Goal: Information Seeking & Learning: Check status

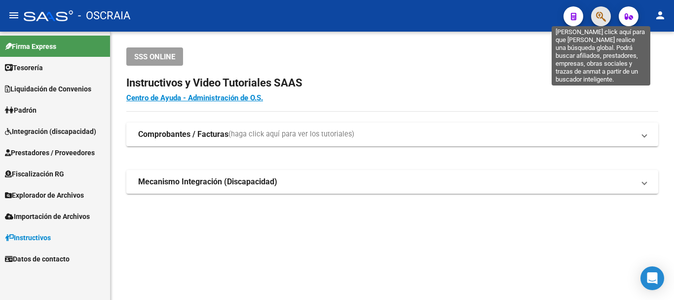
click at [605, 12] on icon "button" at bounding box center [601, 16] width 10 height 11
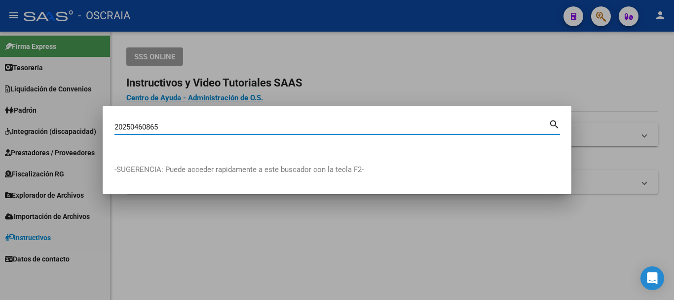
type input "20250460865"
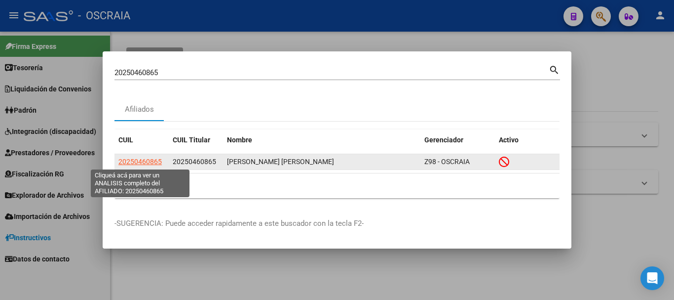
click at [146, 163] on span "20250460865" at bounding box center [139, 161] width 43 height 8
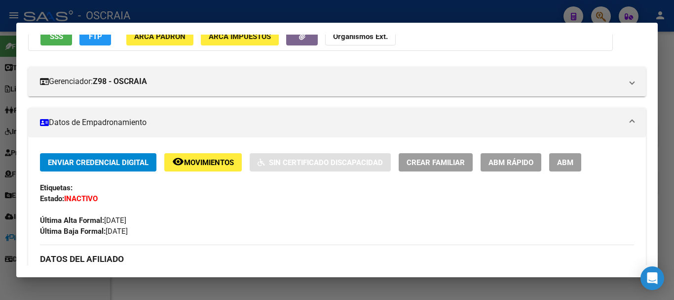
scroll to position [197, 0]
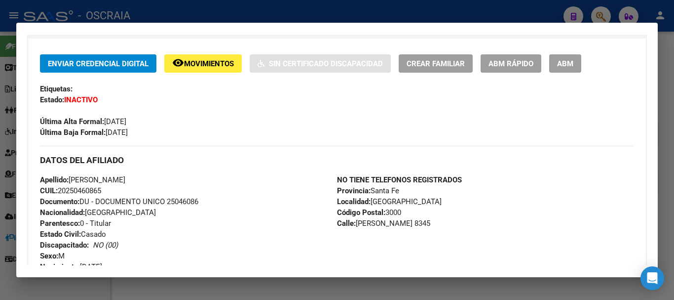
drag, startPoint x: 109, startPoint y: 232, endPoint x: 166, endPoint y: 193, distance: 69.2
click at [178, 232] on div "Apellido: [PERSON_NAME] CUIL: 20250460865 Documento: DU - DOCUMENTO UNICO 25046…" at bounding box center [188, 233] width 297 height 119
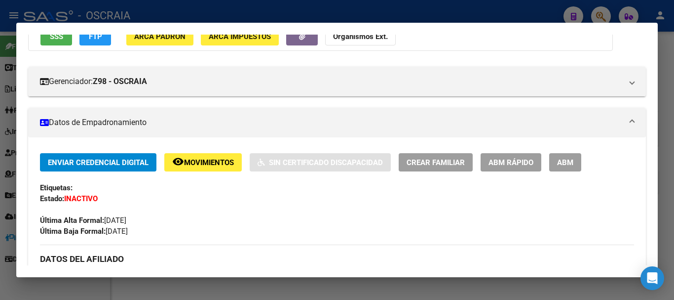
scroll to position [0, 0]
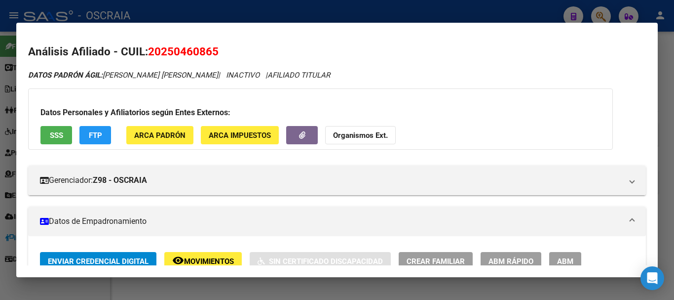
click at [180, 51] on span "20250460865" at bounding box center [183, 51] width 71 height 13
copy span "20250460865"
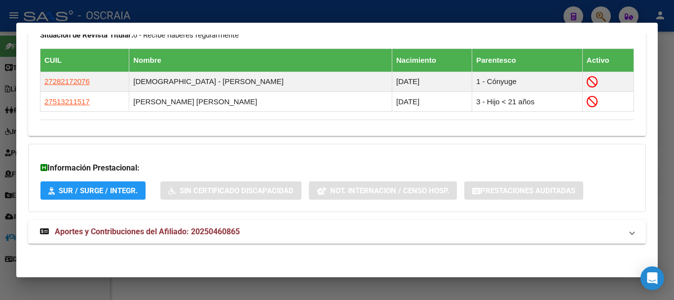
click at [144, 236] on strong "Aportes y Contribuciones del Afiliado: 20250460865" at bounding box center [140, 232] width 200 height 12
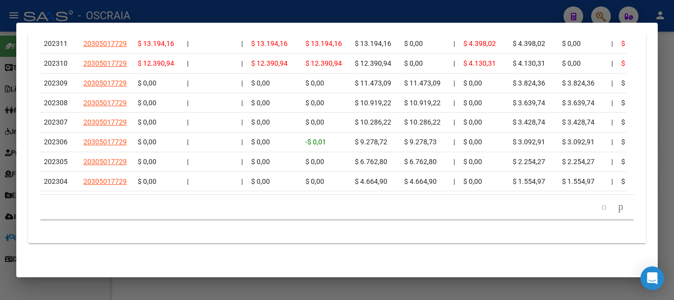
scroll to position [619, 0]
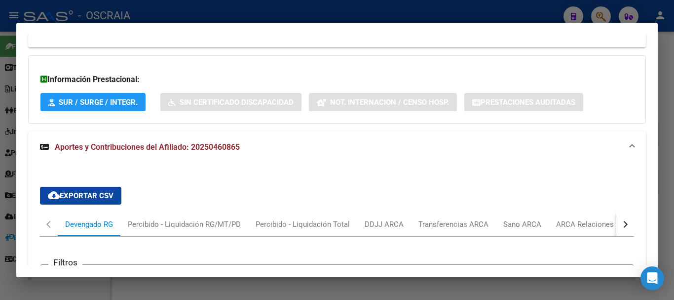
click at [385, 12] on div at bounding box center [337, 150] width 674 height 300
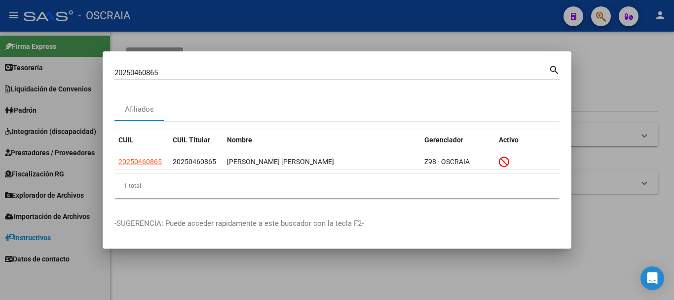
click at [379, 15] on div at bounding box center [337, 150] width 674 height 300
